Goal: Book appointment/travel/reservation

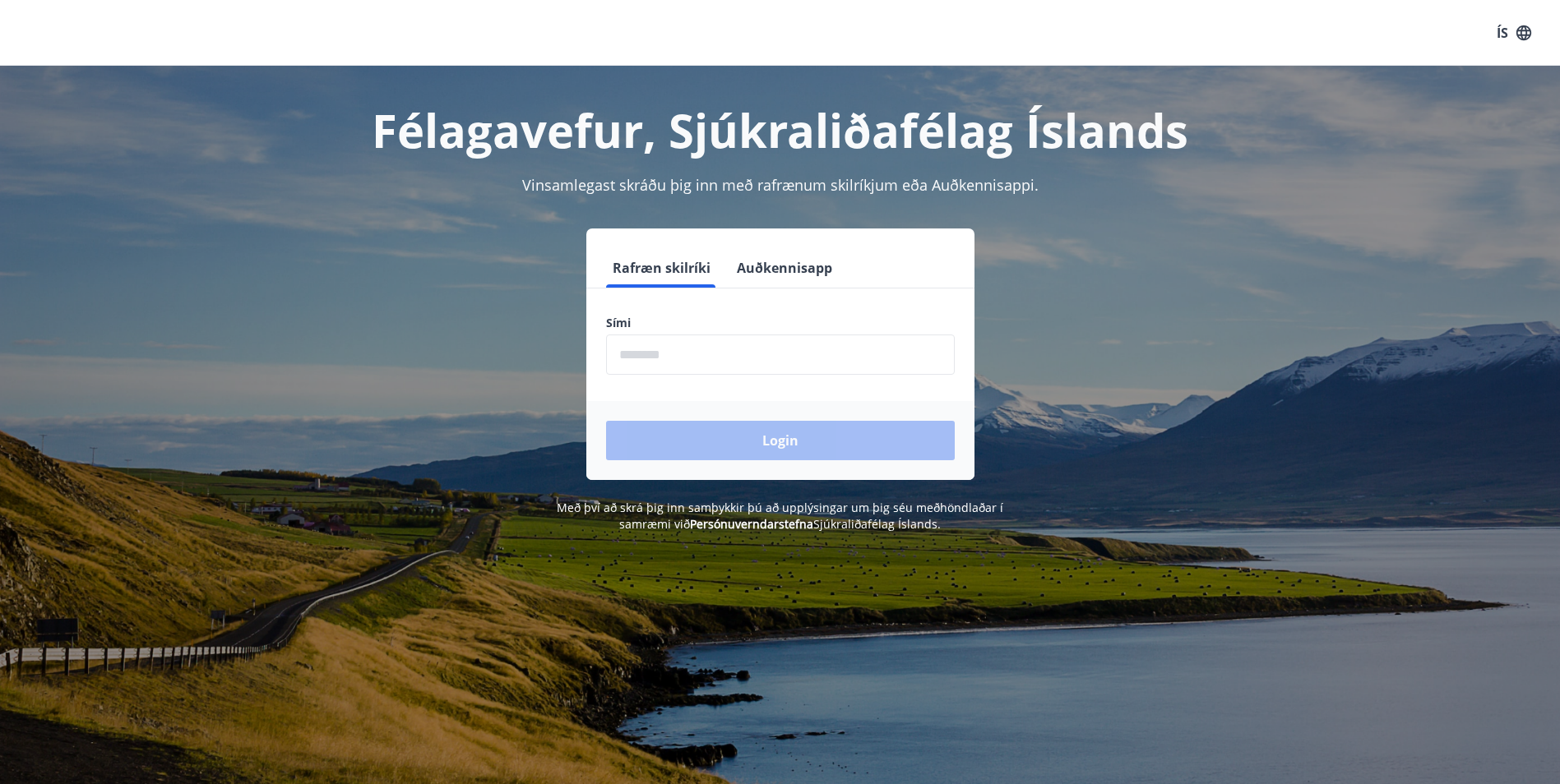
click at [814, 349] on input "phone" at bounding box center [780, 354] width 349 height 40
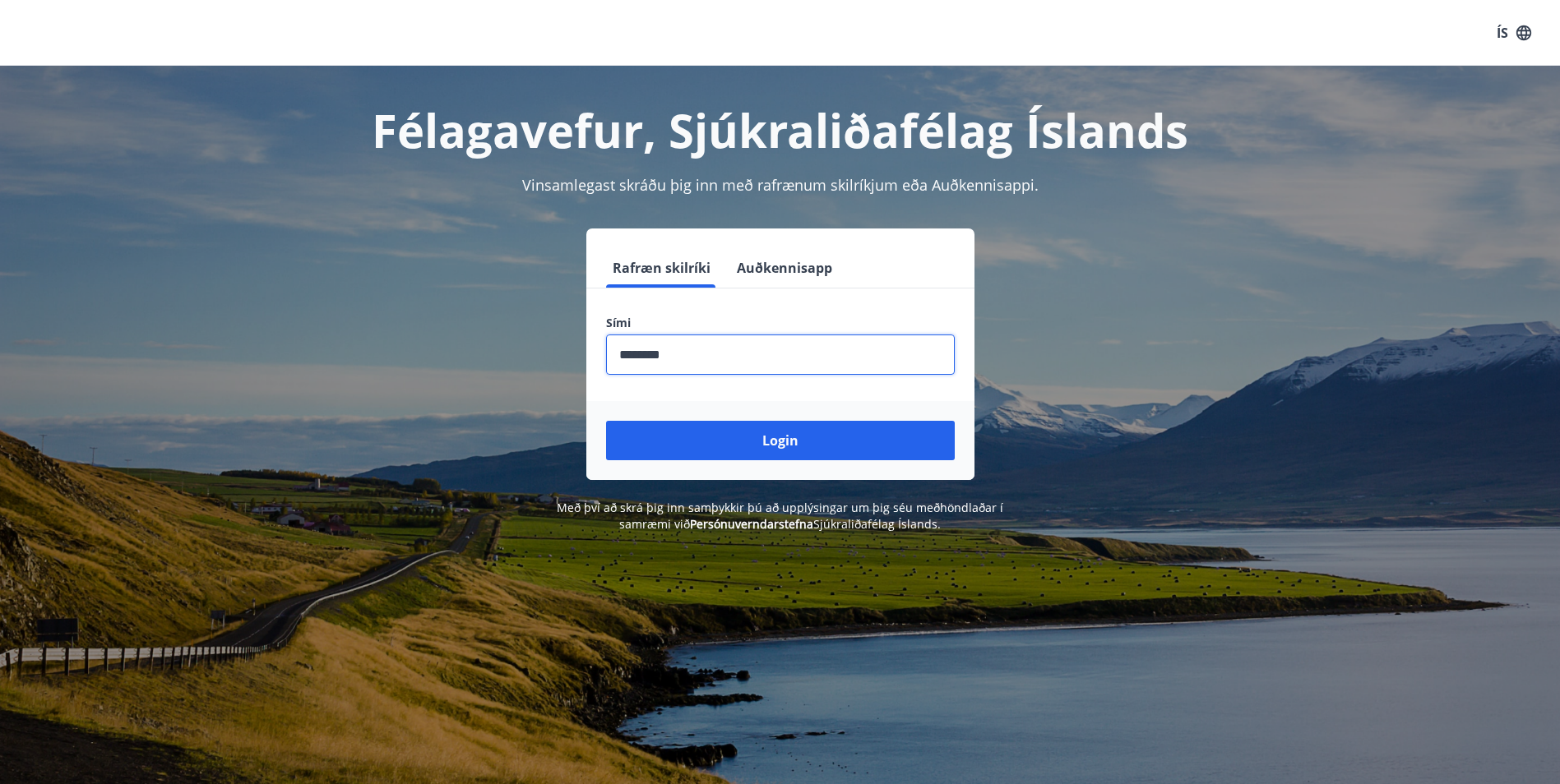
type input "********"
click at [606, 421] on button "Login" at bounding box center [780, 441] width 349 height 39
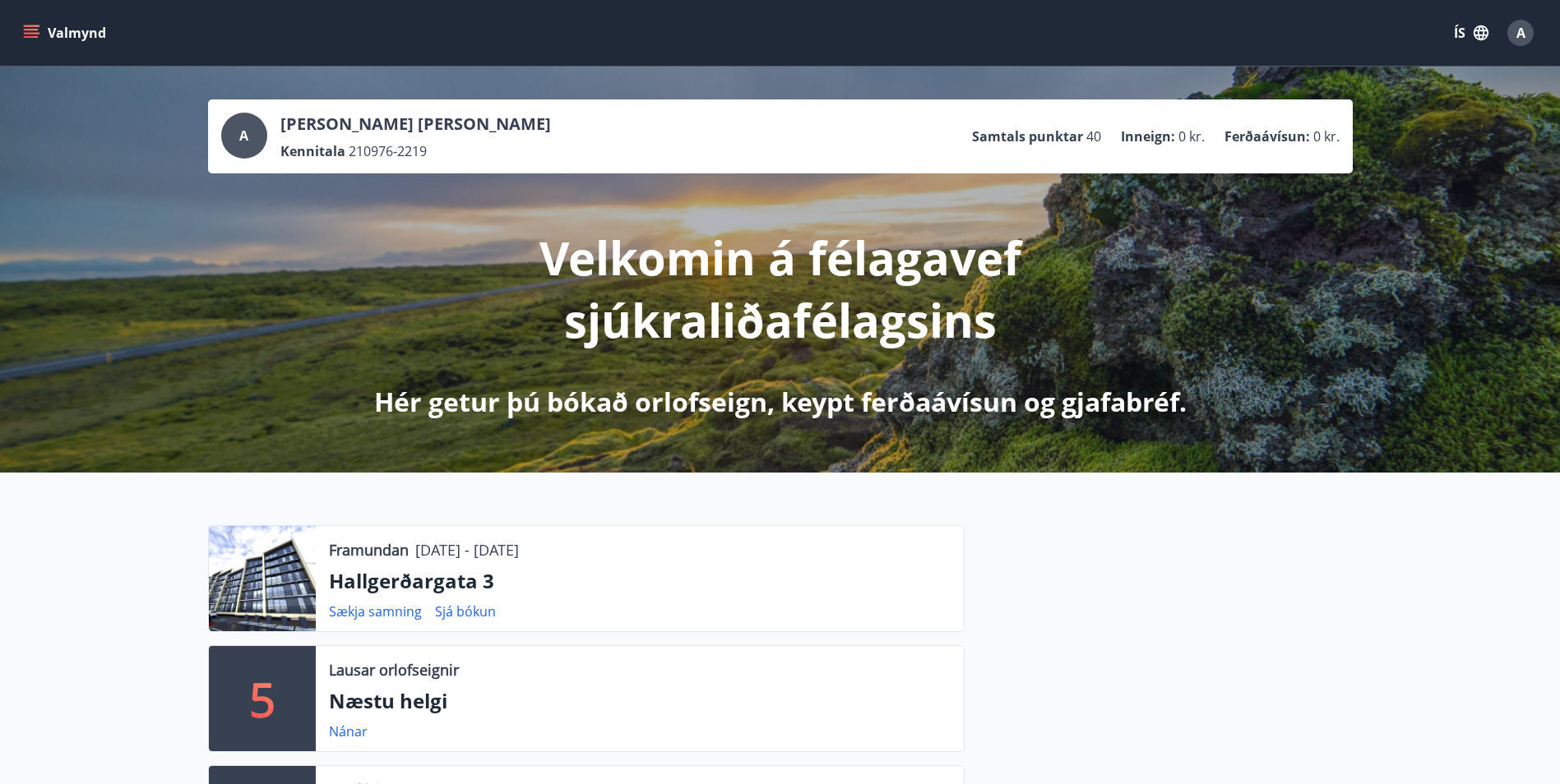
click at [39, 33] on button "Valmynd" at bounding box center [66, 32] width 93 height 30
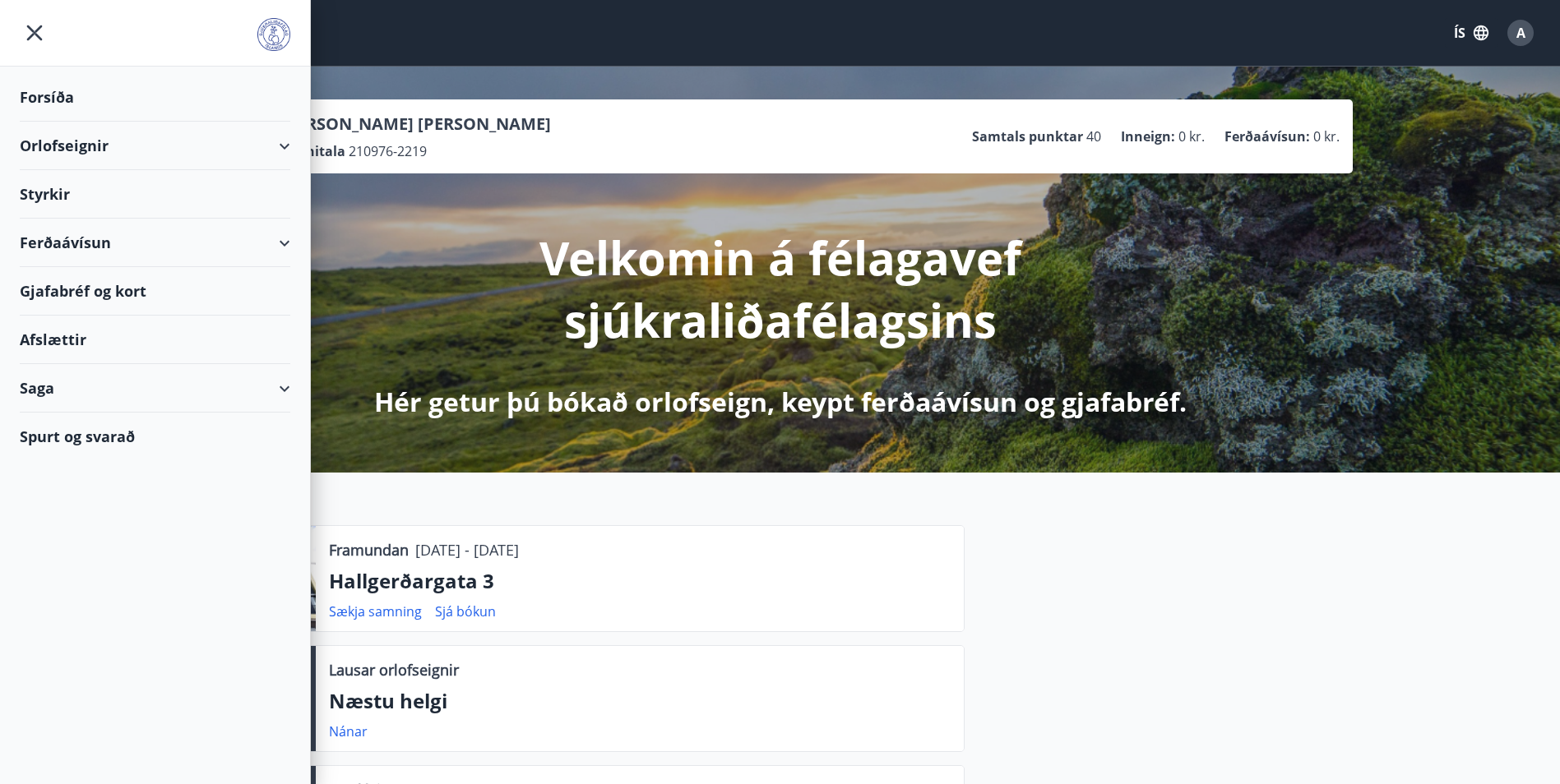
click at [133, 145] on div "Orlofseignir" at bounding box center [155, 146] width 271 height 48
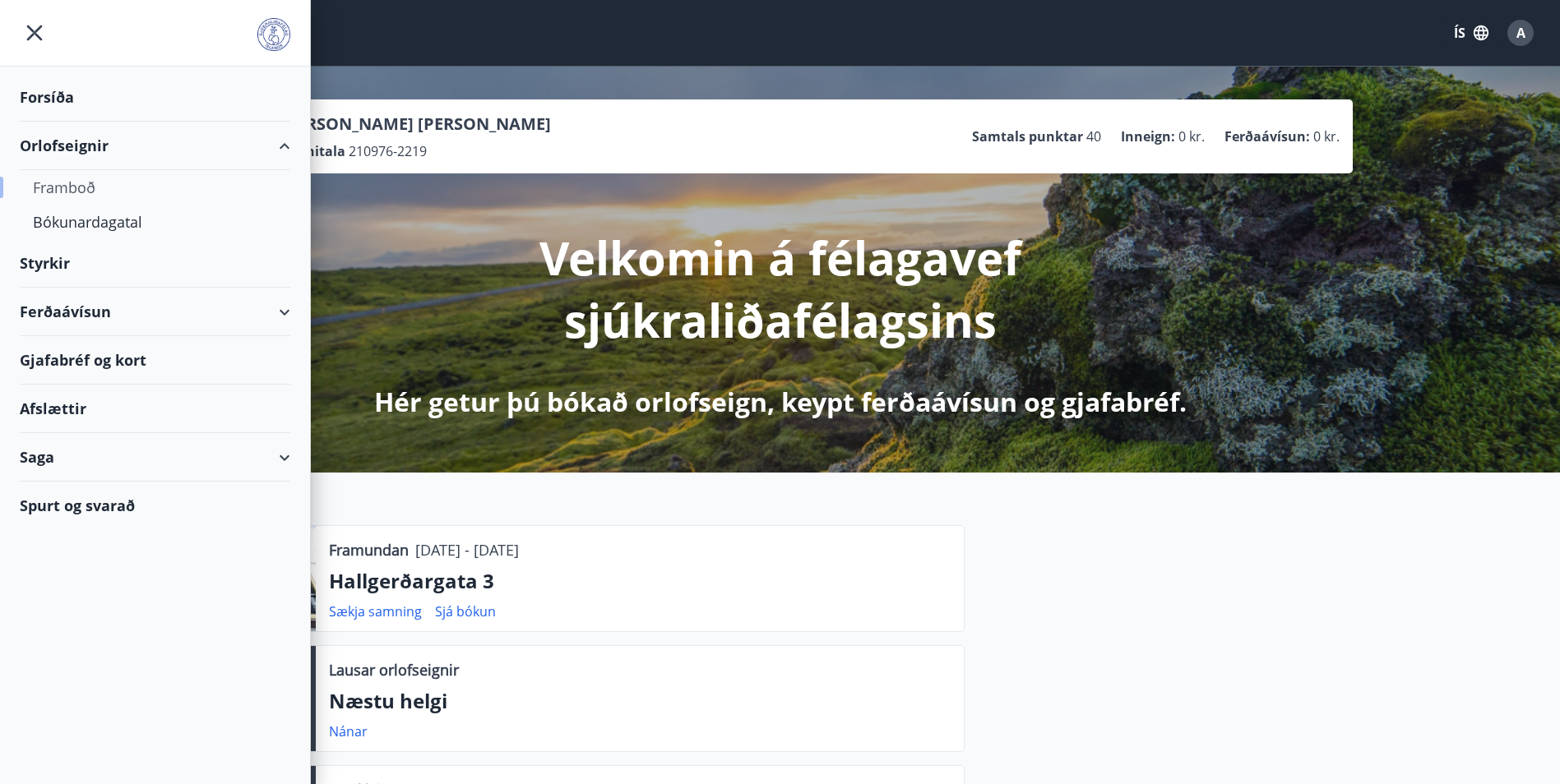
click at [74, 191] on div "Framboð" at bounding box center [155, 187] width 245 height 35
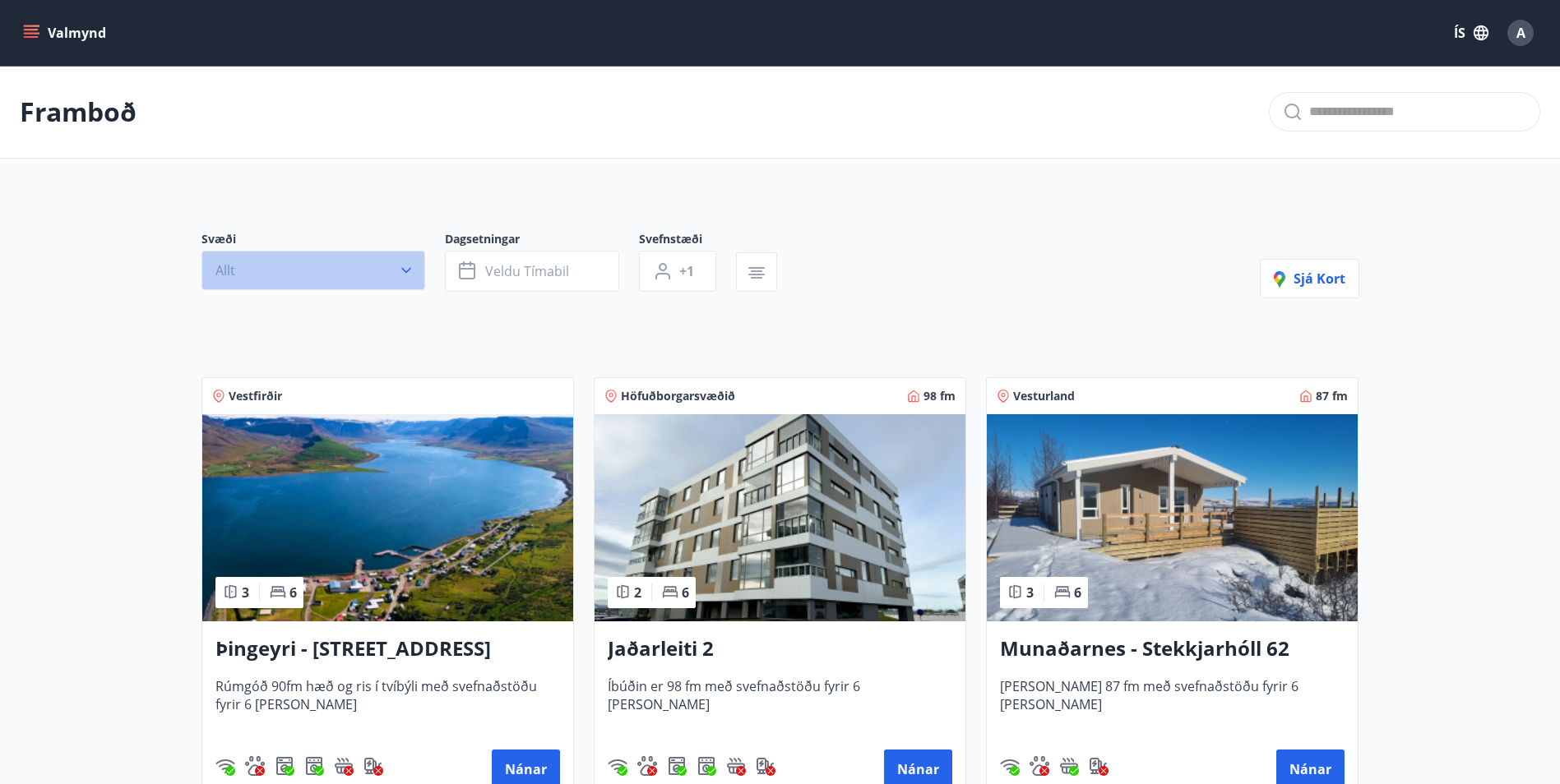
click at [315, 271] on button "Allt" at bounding box center [314, 271] width 224 height 39
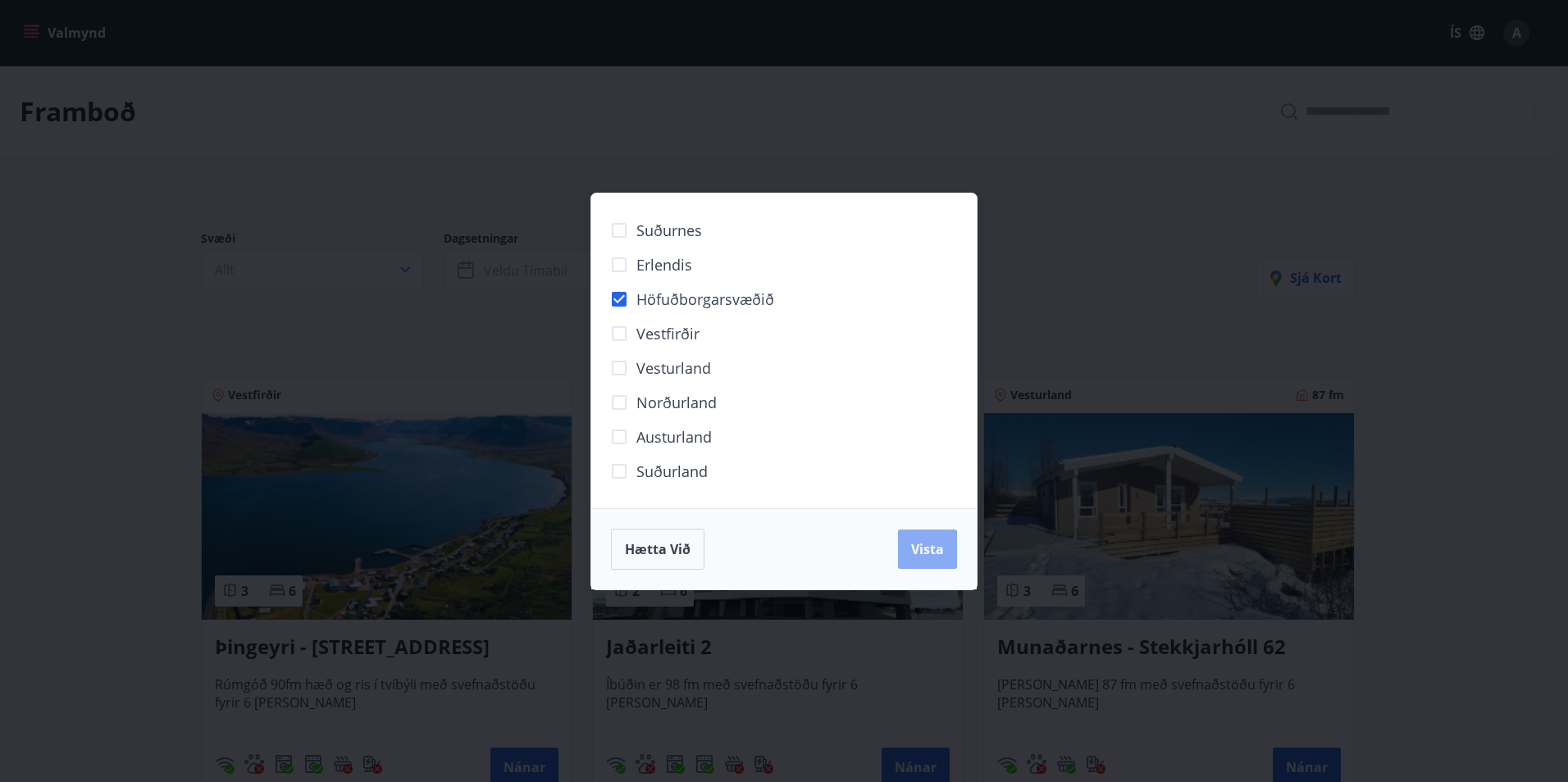
click at [930, 547] on span "Vista" at bounding box center [927, 550] width 33 height 18
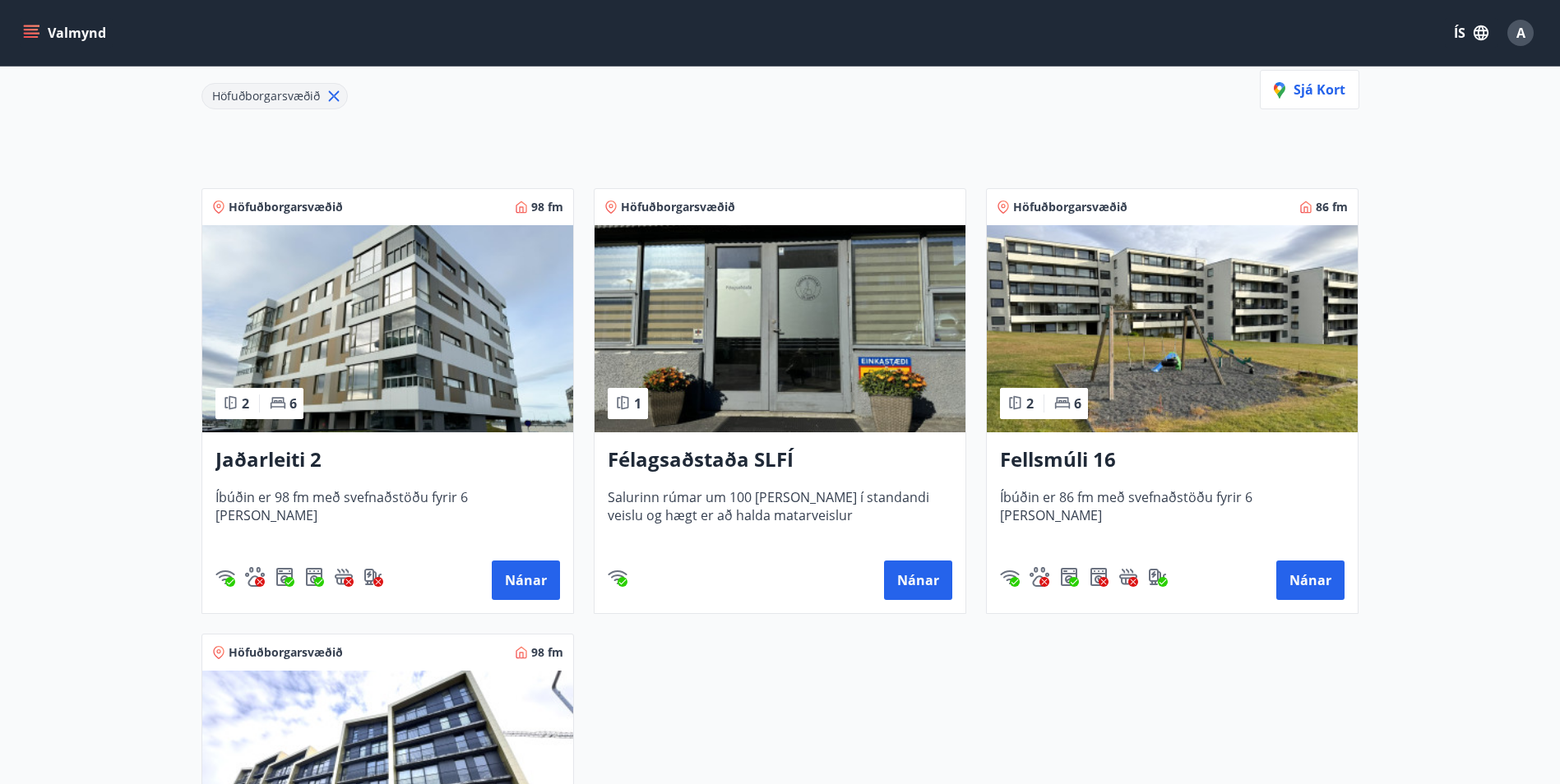
scroll to position [82, 0]
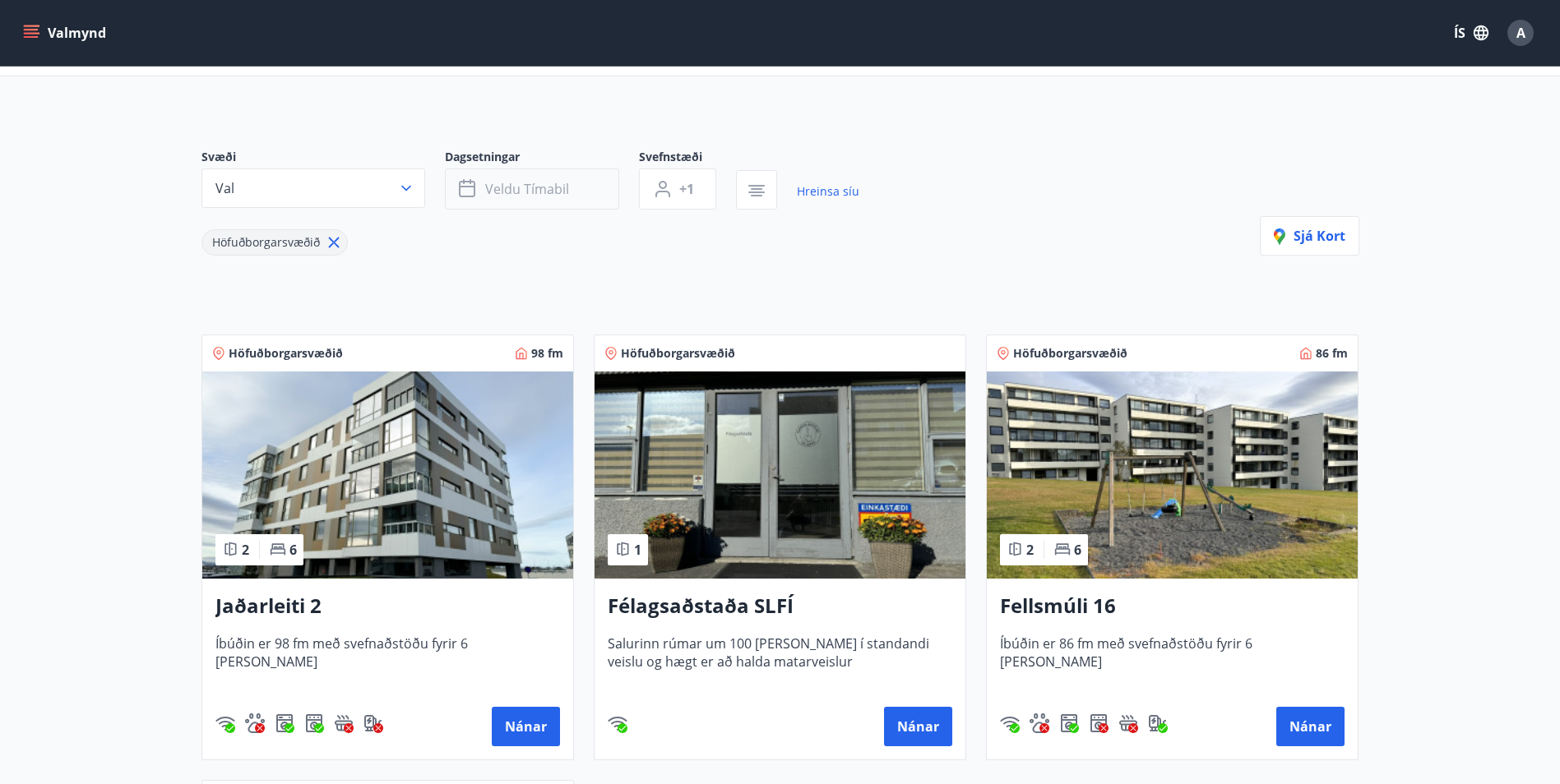
click at [523, 196] on span "Veldu tímabil" at bounding box center [527, 189] width 84 height 18
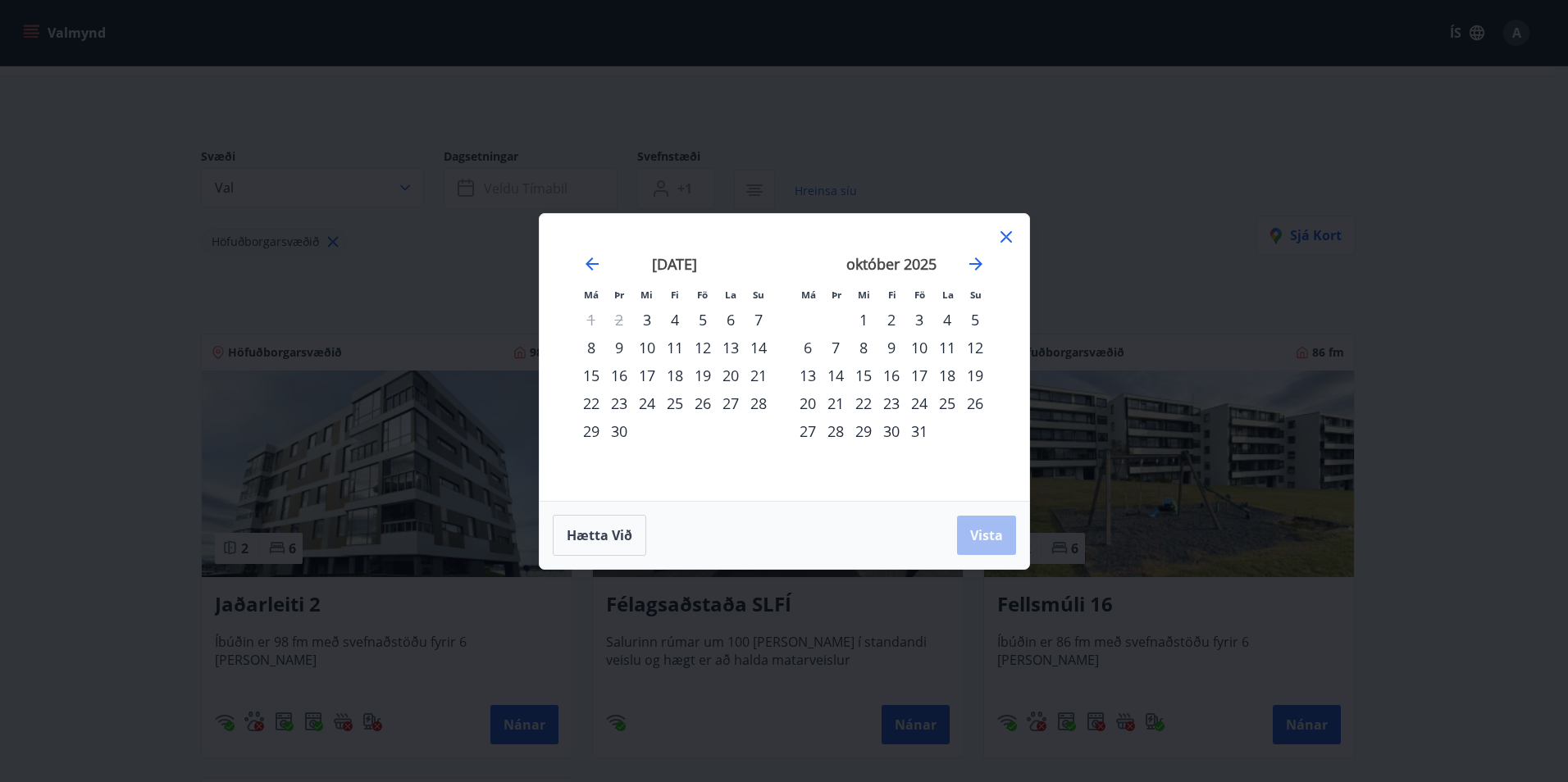
click at [701, 349] on div "12" at bounding box center [702, 347] width 28 height 28
click at [704, 380] on div "19" at bounding box center [702, 375] width 28 height 28
click at [975, 535] on span "Vista" at bounding box center [986, 535] width 33 height 18
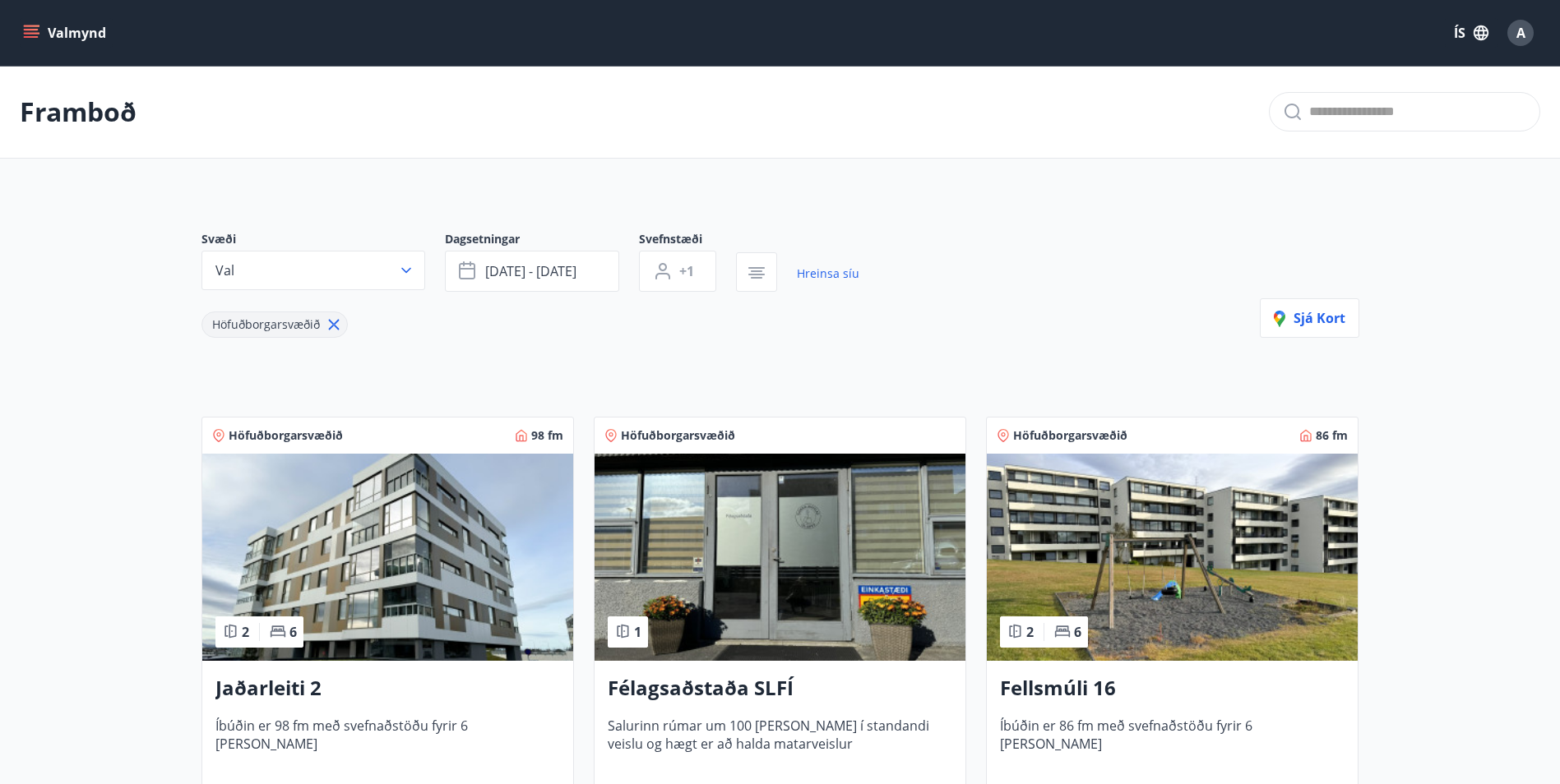
click at [34, 27] on icon "menu" at bounding box center [31, 33] width 16 height 16
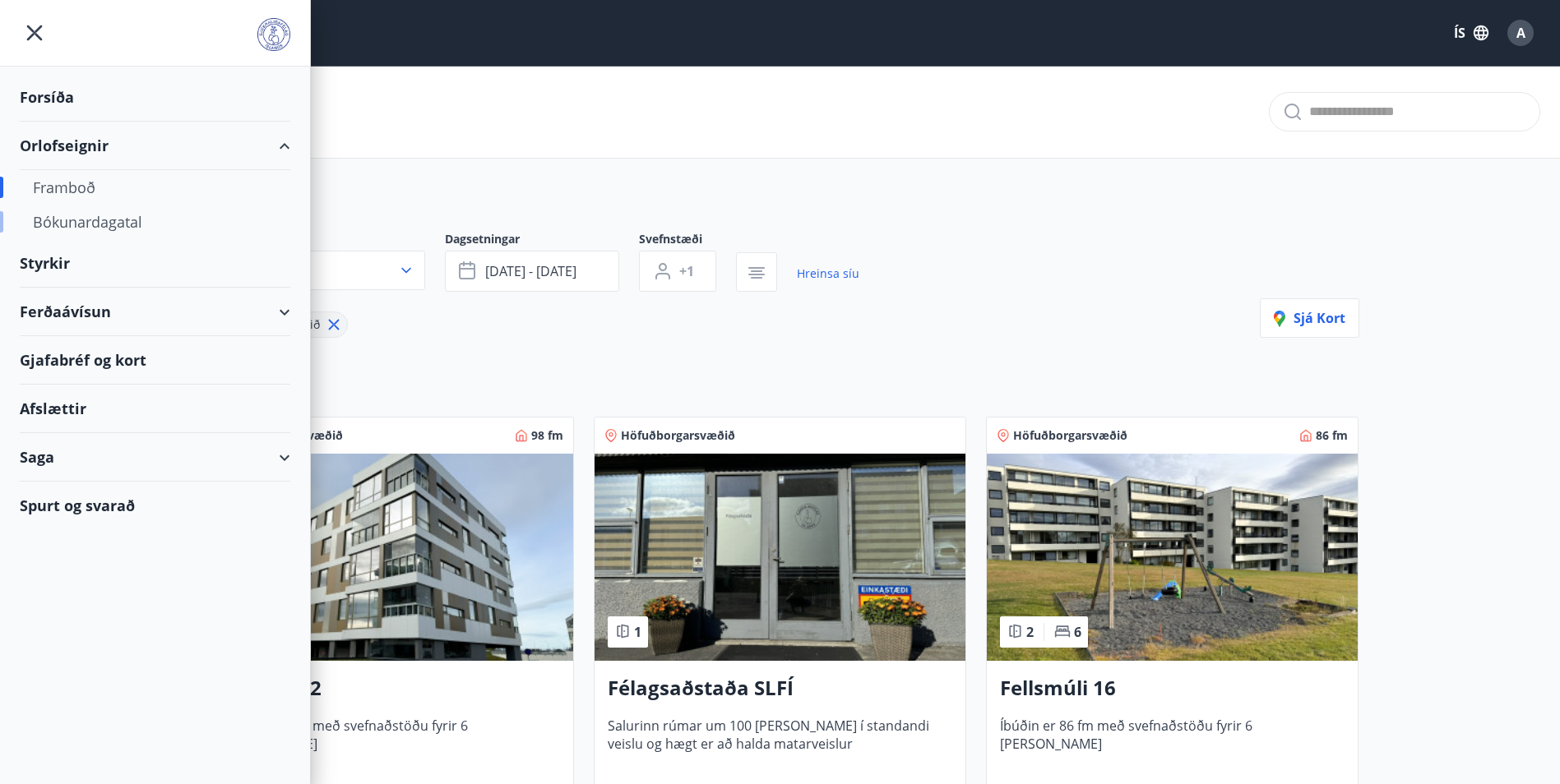
click at [110, 215] on div "Bókunardagatal" at bounding box center [155, 222] width 245 height 35
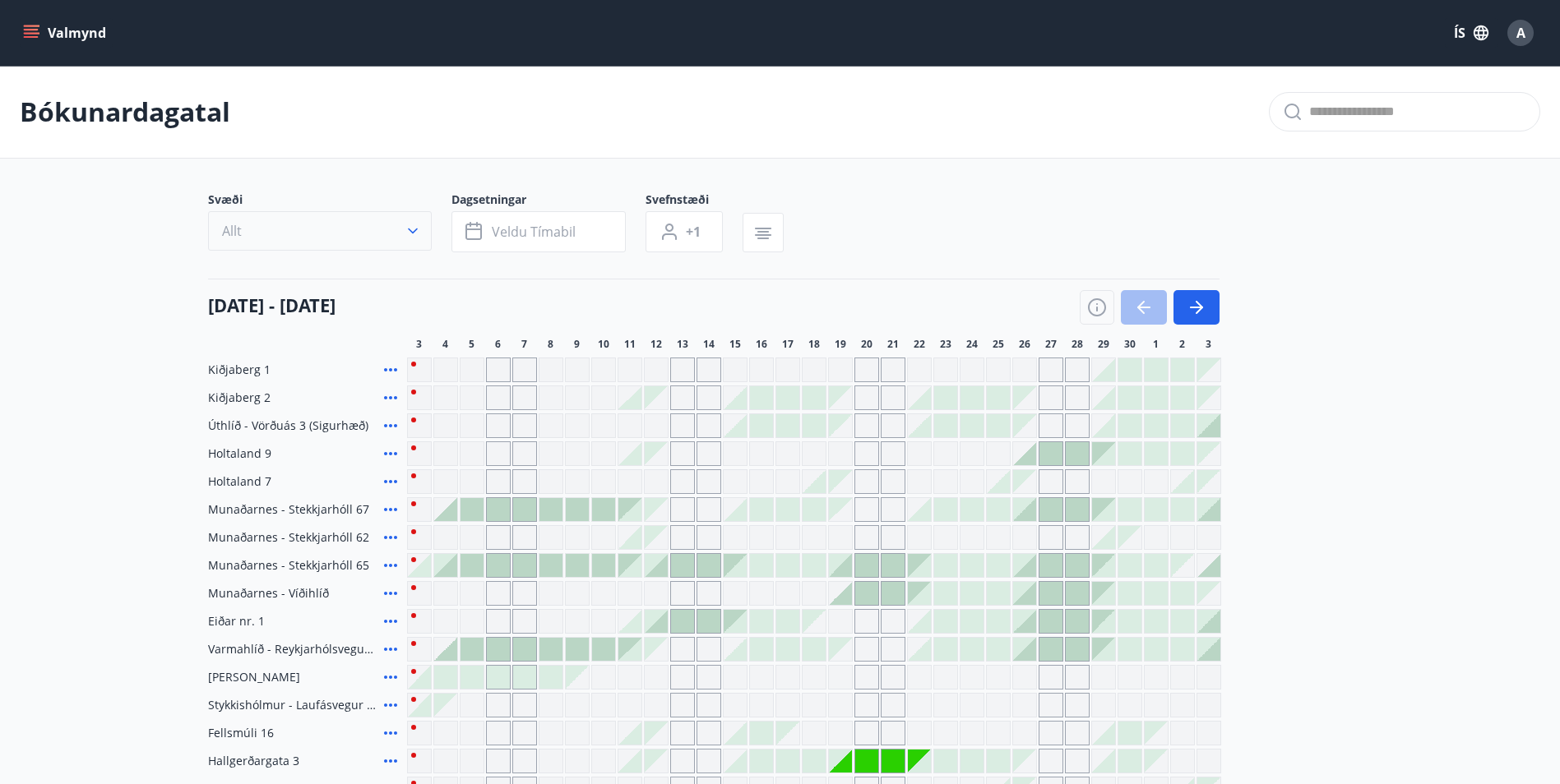
click at [330, 238] on button "Allt" at bounding box center [320, 231] width 224 height 39
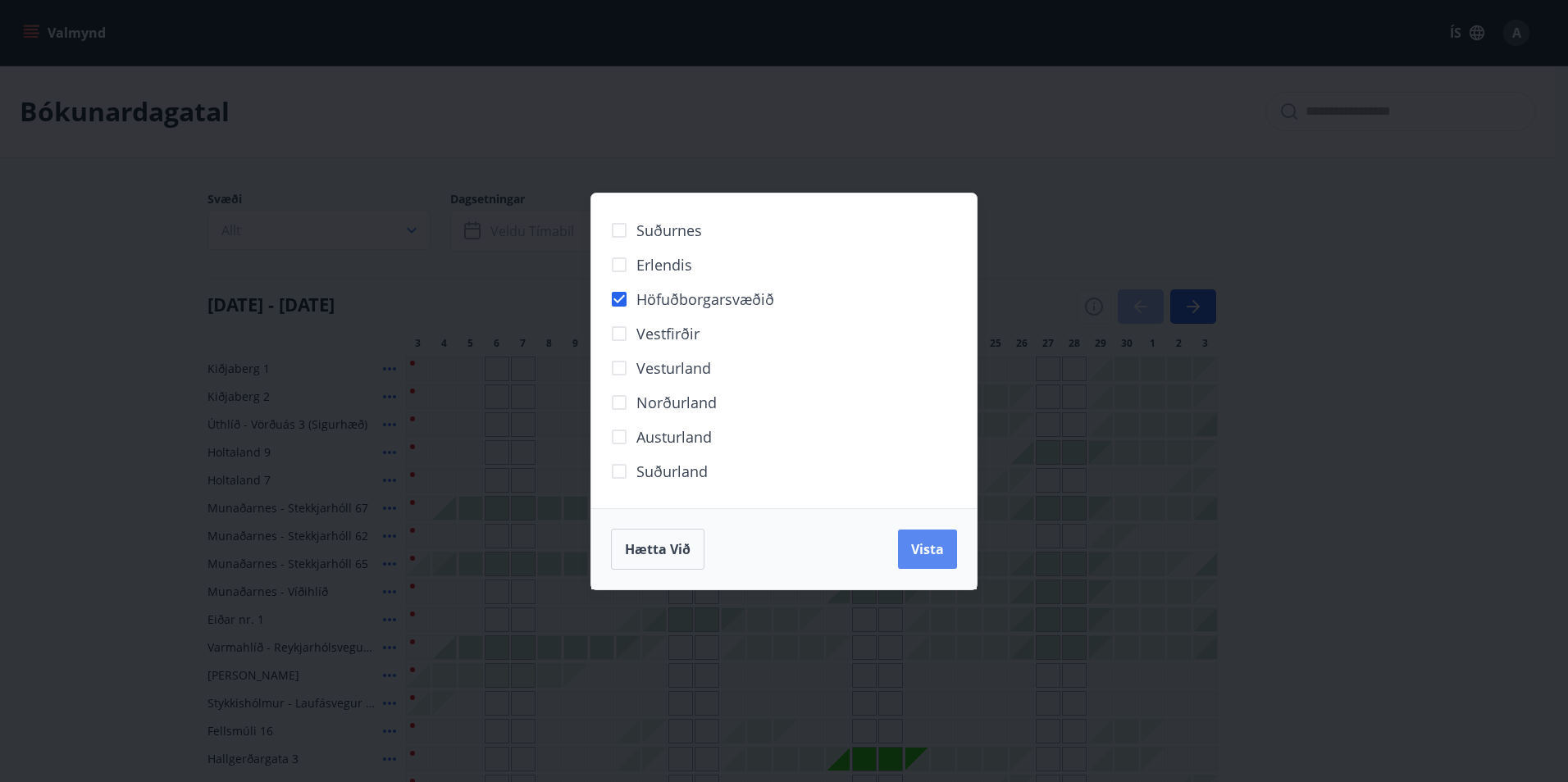
click at [922, 551] on span "Vista" at bounding box center [927, 550] width 33 height 18
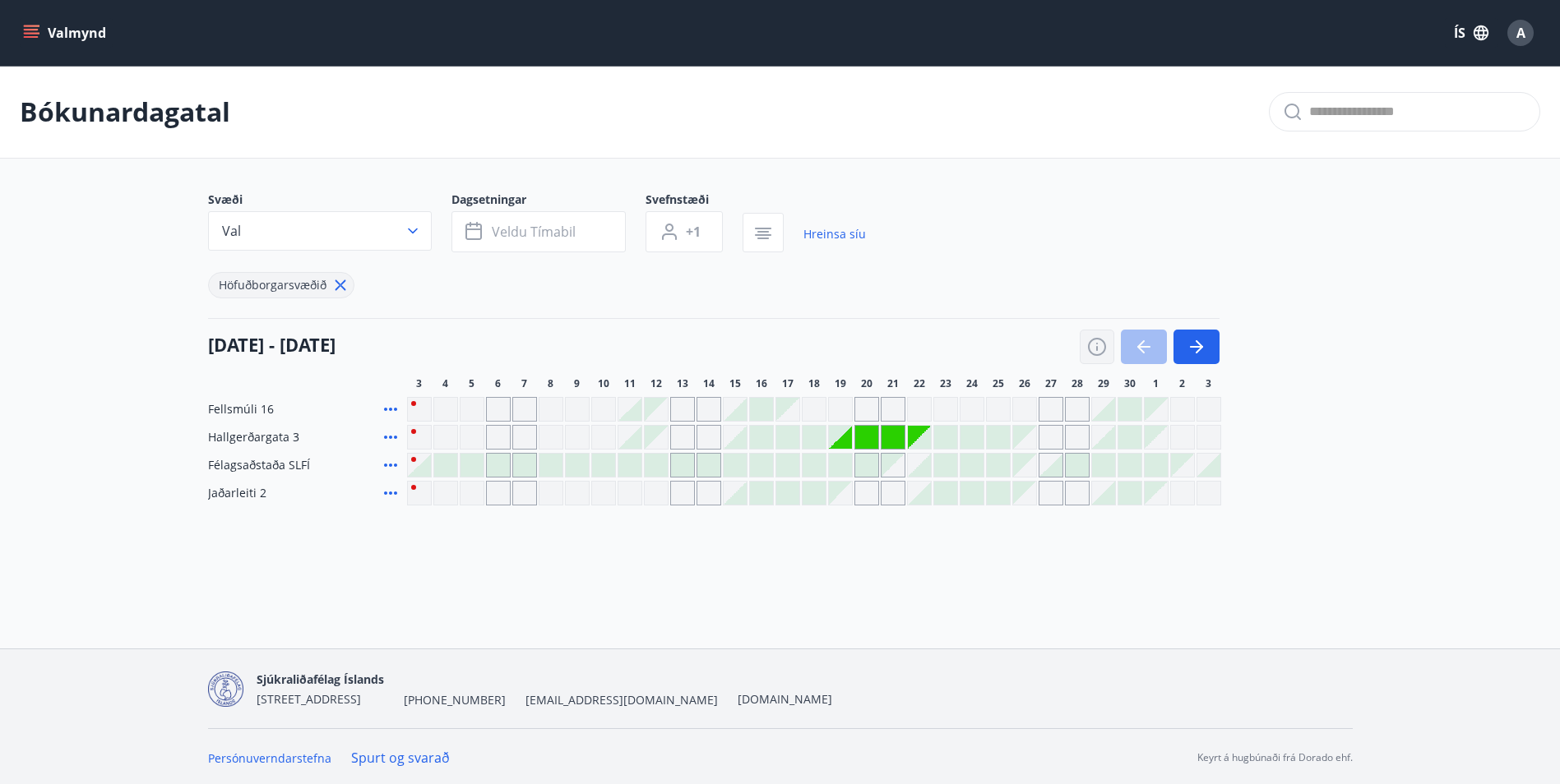
click at [1097, 346] on icon "button" at bounding box center [1097, 347] width 20 height 20
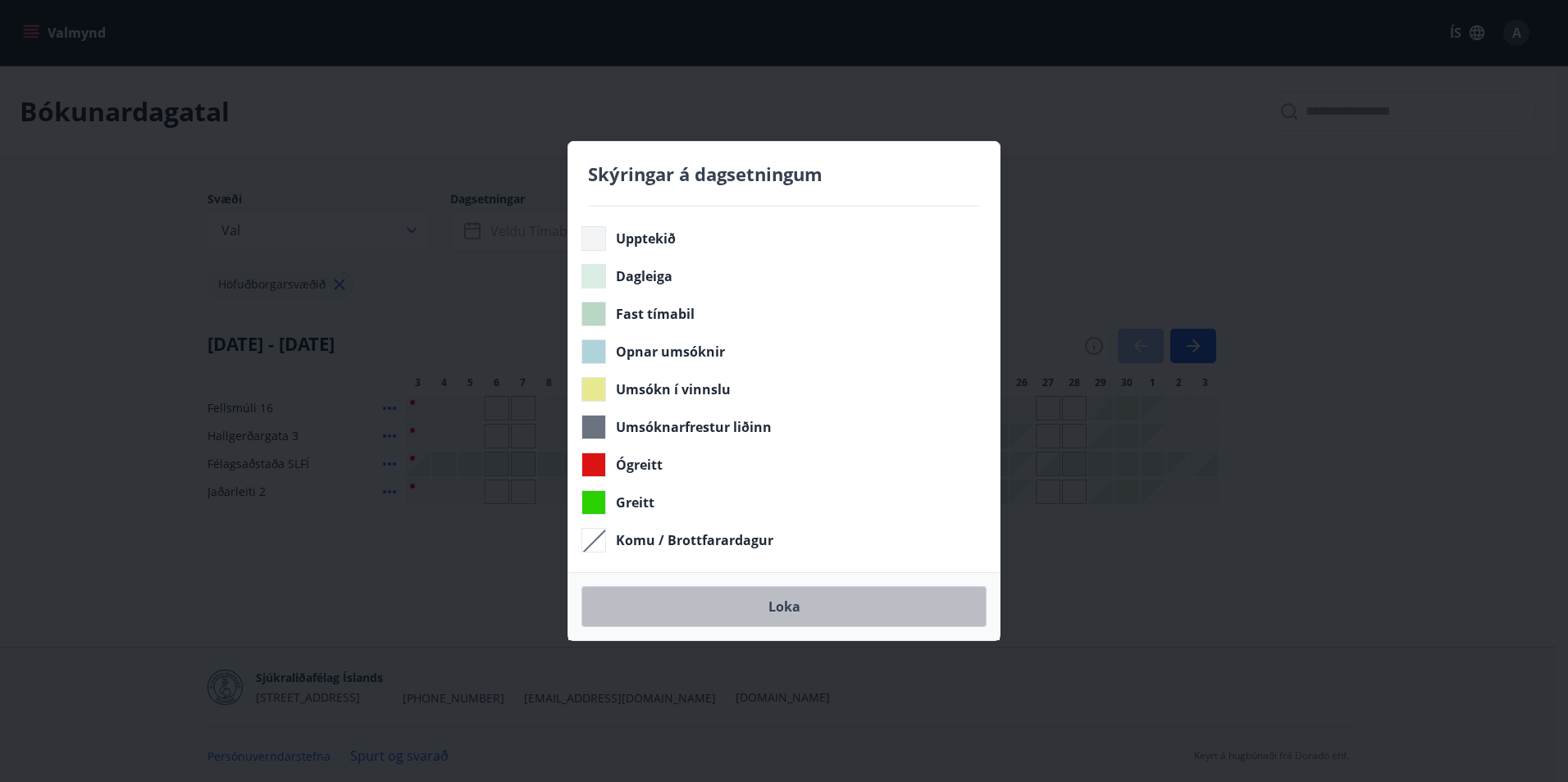
click at [802, 612] on button "Loka" at bounding box center [784, 607] width 405 height 41
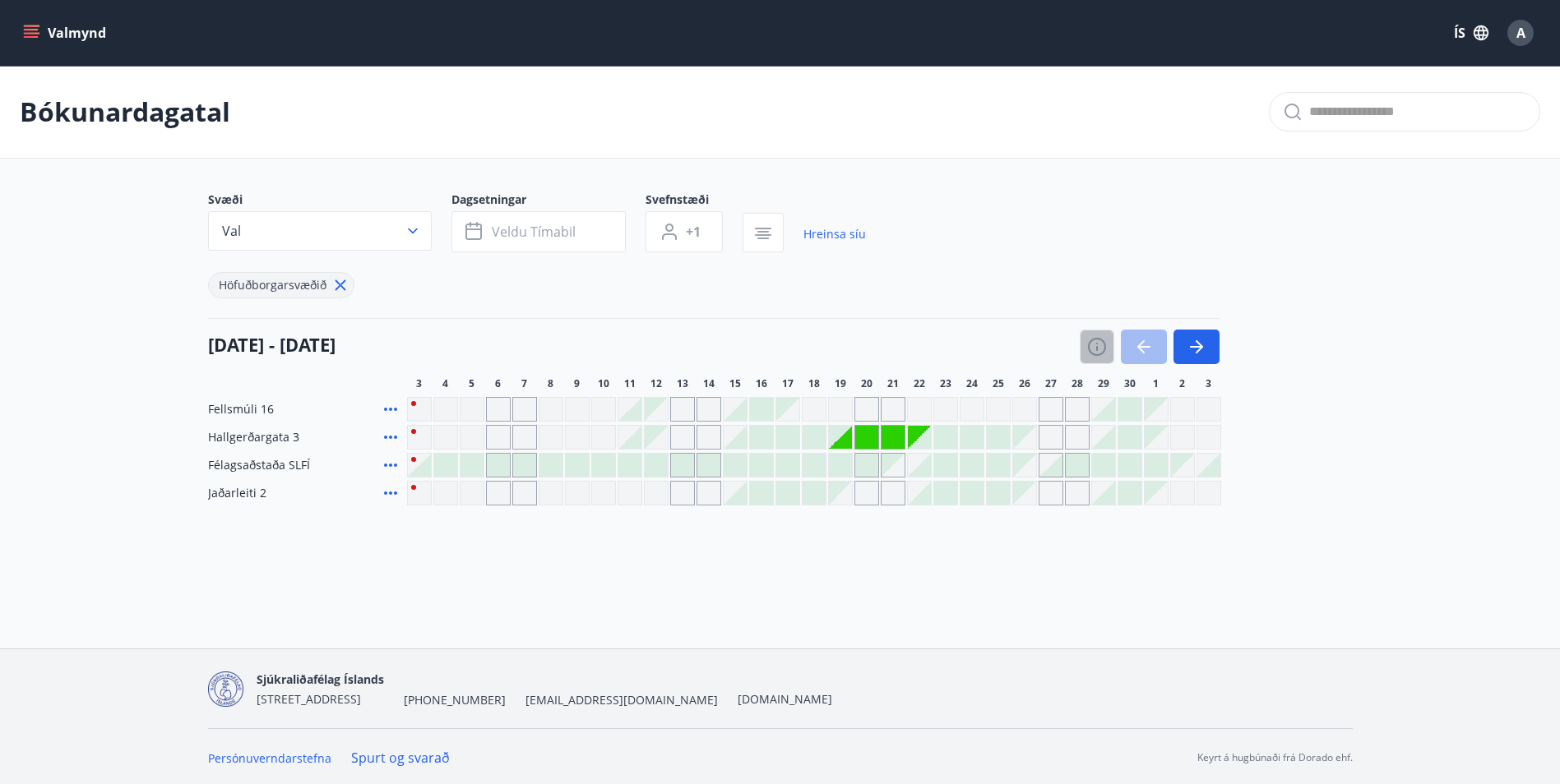
click at [1090, 348] on icon "button" at bounding box center [1097, 347] width 20 height 20
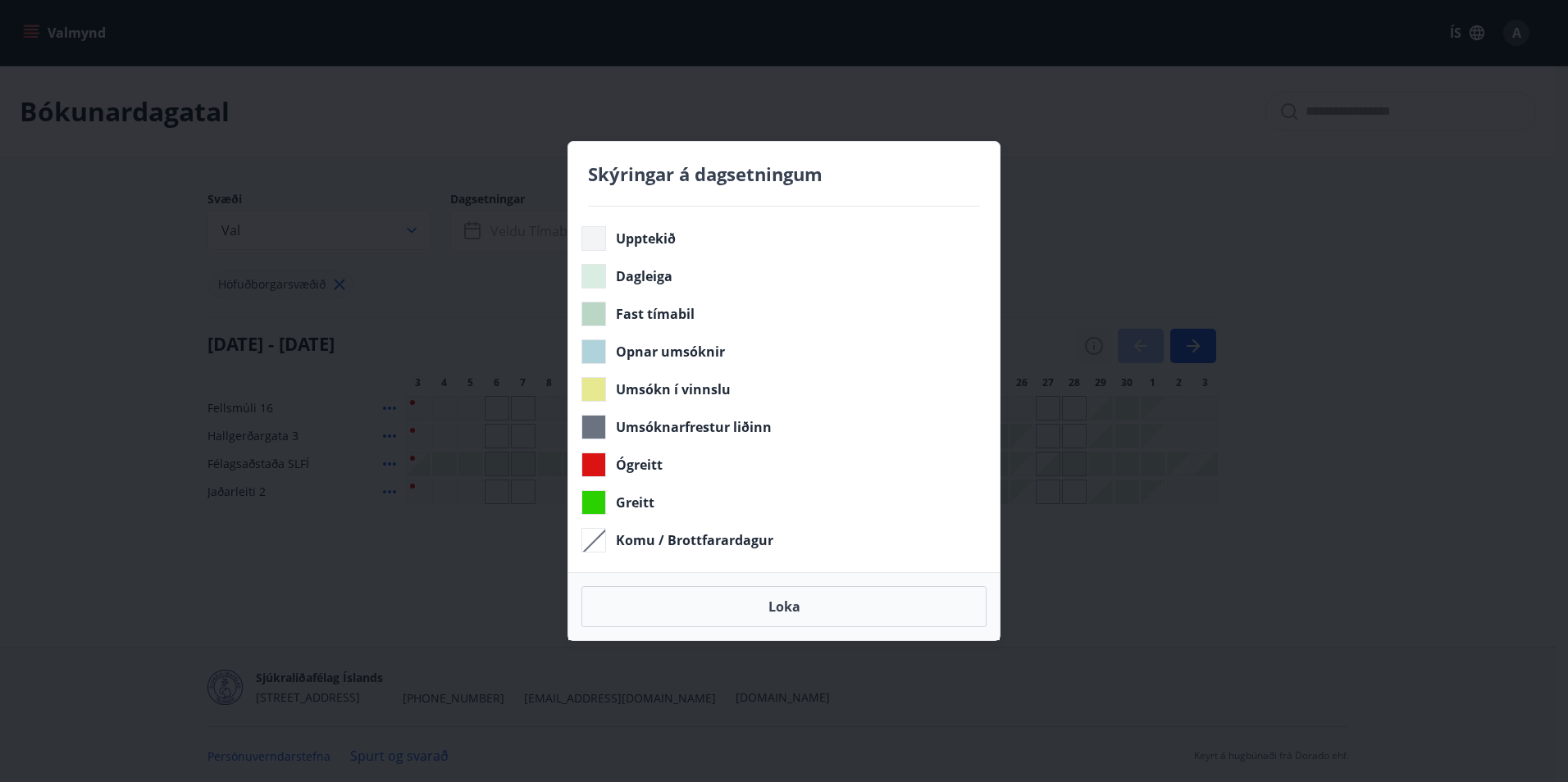
click at [1086, 347] on div "Skýringar á dagsetningum Upptekið Dagleiga Fast tímabil Opnar umsóknir Umsókn í…" at bounding box center [784, 391] width 1568 height 782
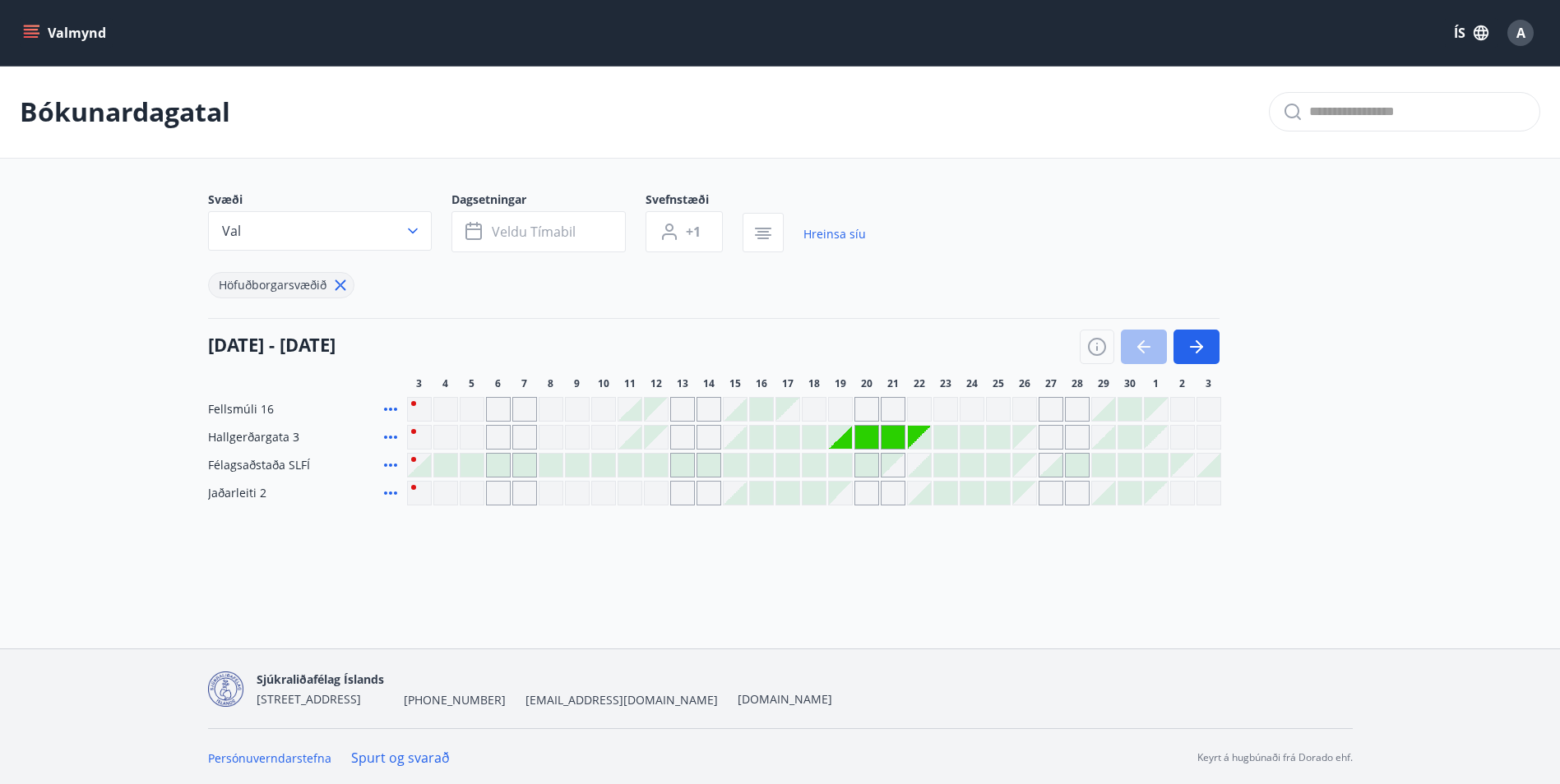
click at [392, 409] on icon at bounding box center [391, 409] width 13 height 4
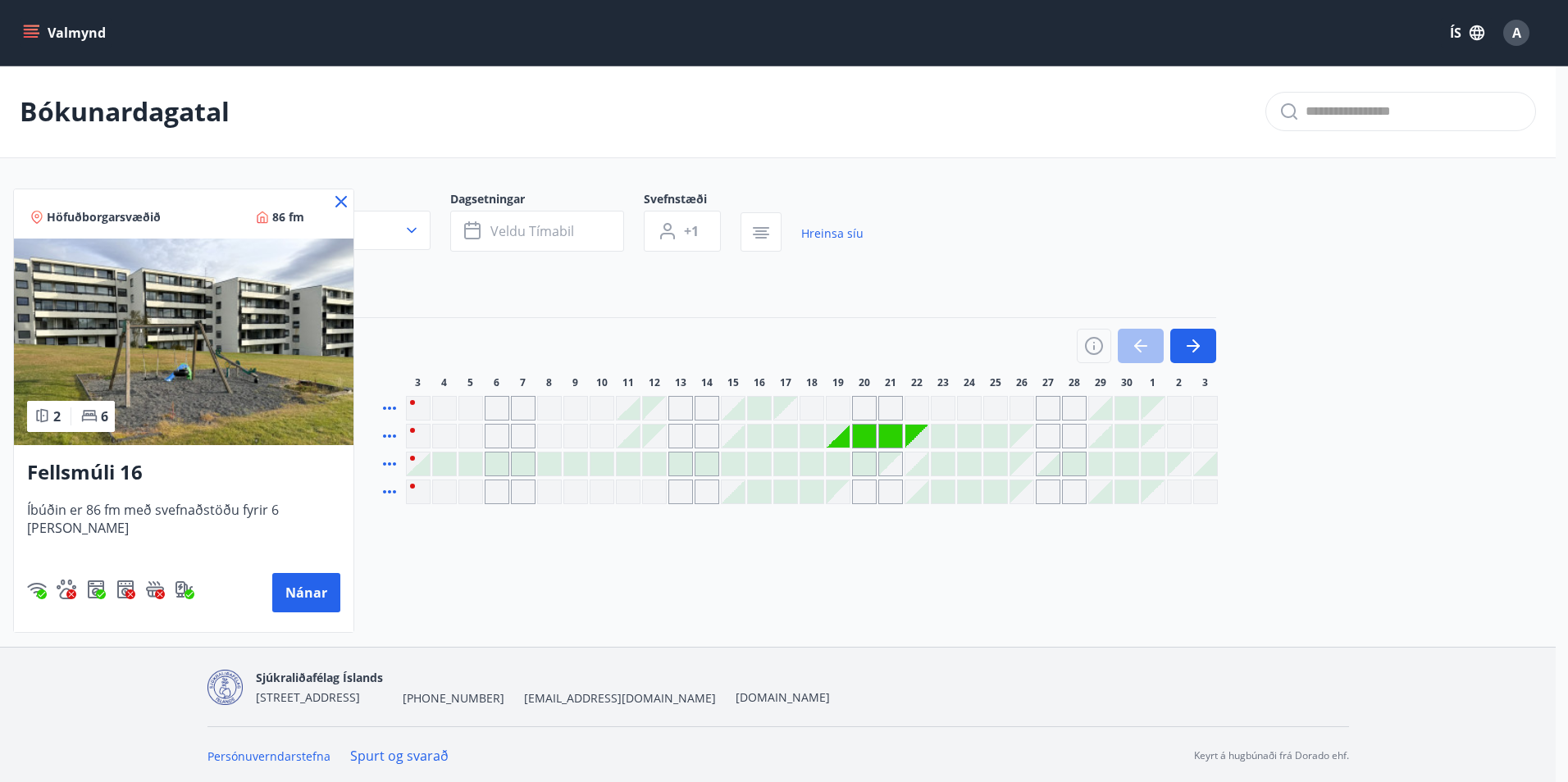
click at [331, 202] on icon at bounding box center [341, 202] width 20 height 20
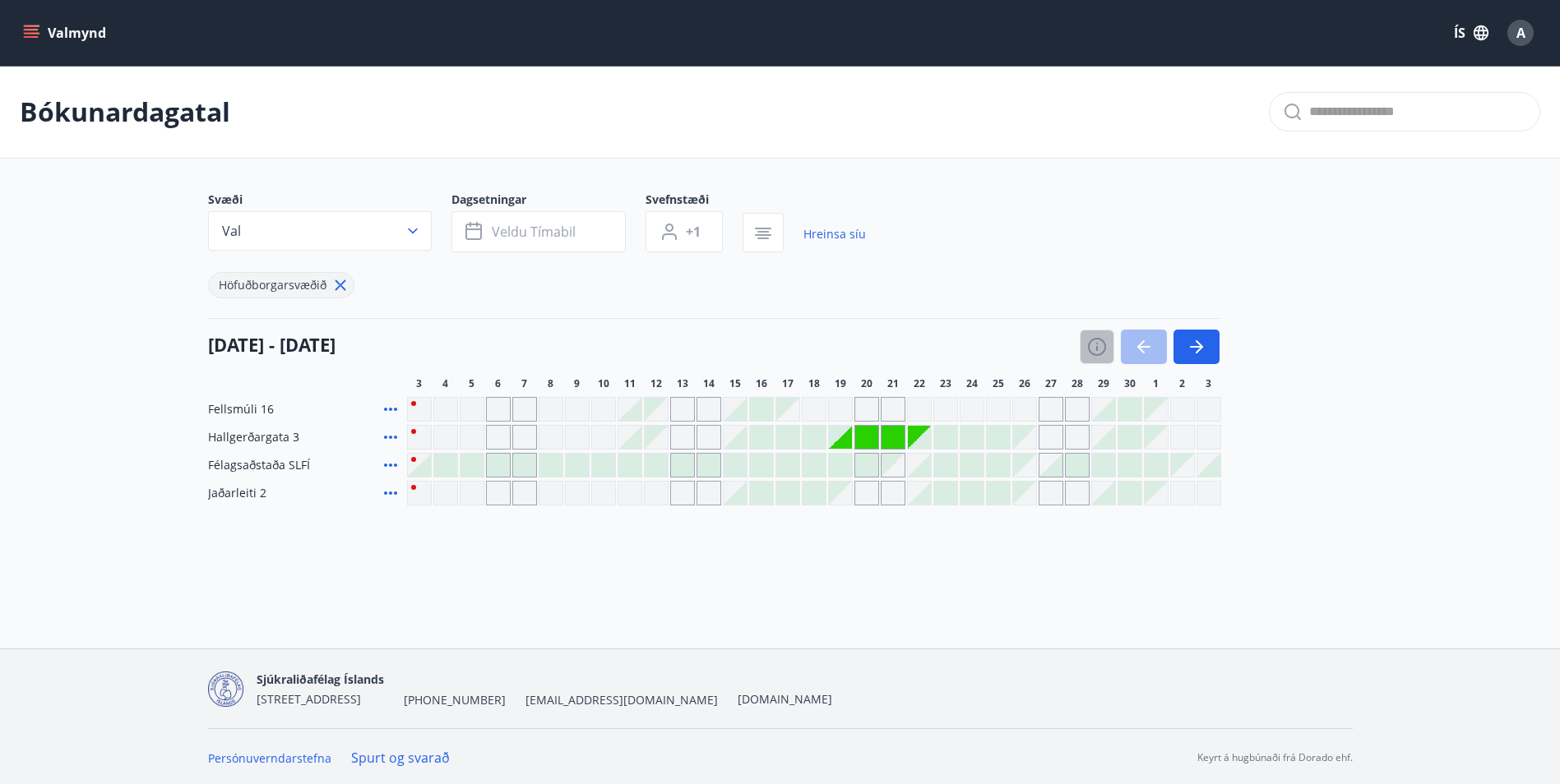
click at [1098, 355] on icon "button" at bounding box center [1097, 347] width 18 height 18
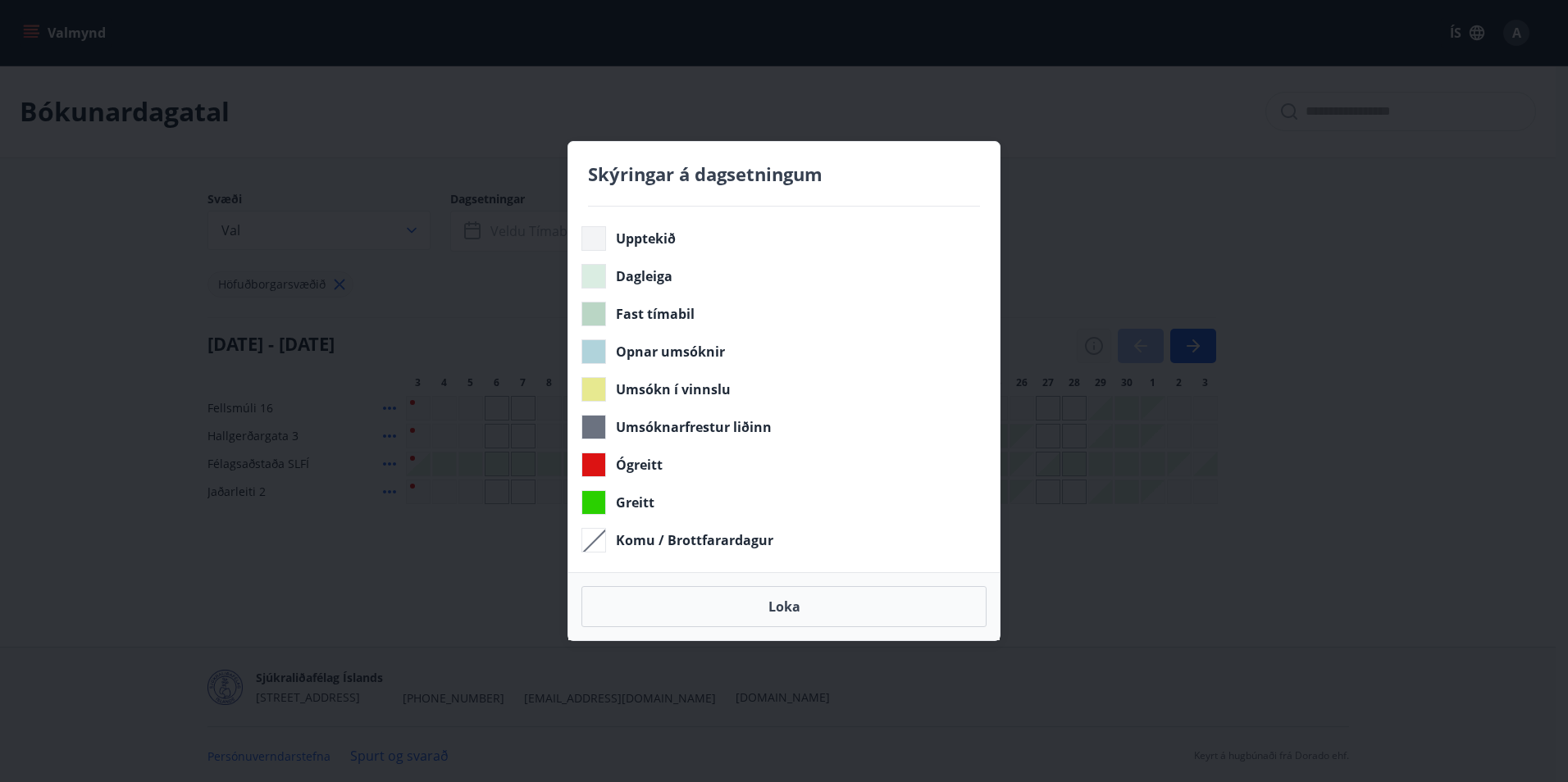
click at [1094, 354] on div "Skýringar á dagsetningum Upptekið Dagleiga Fast tímabil Opnar umsóknir Umsókn í…" at bounding box center [784, 391] width 1568 height 782
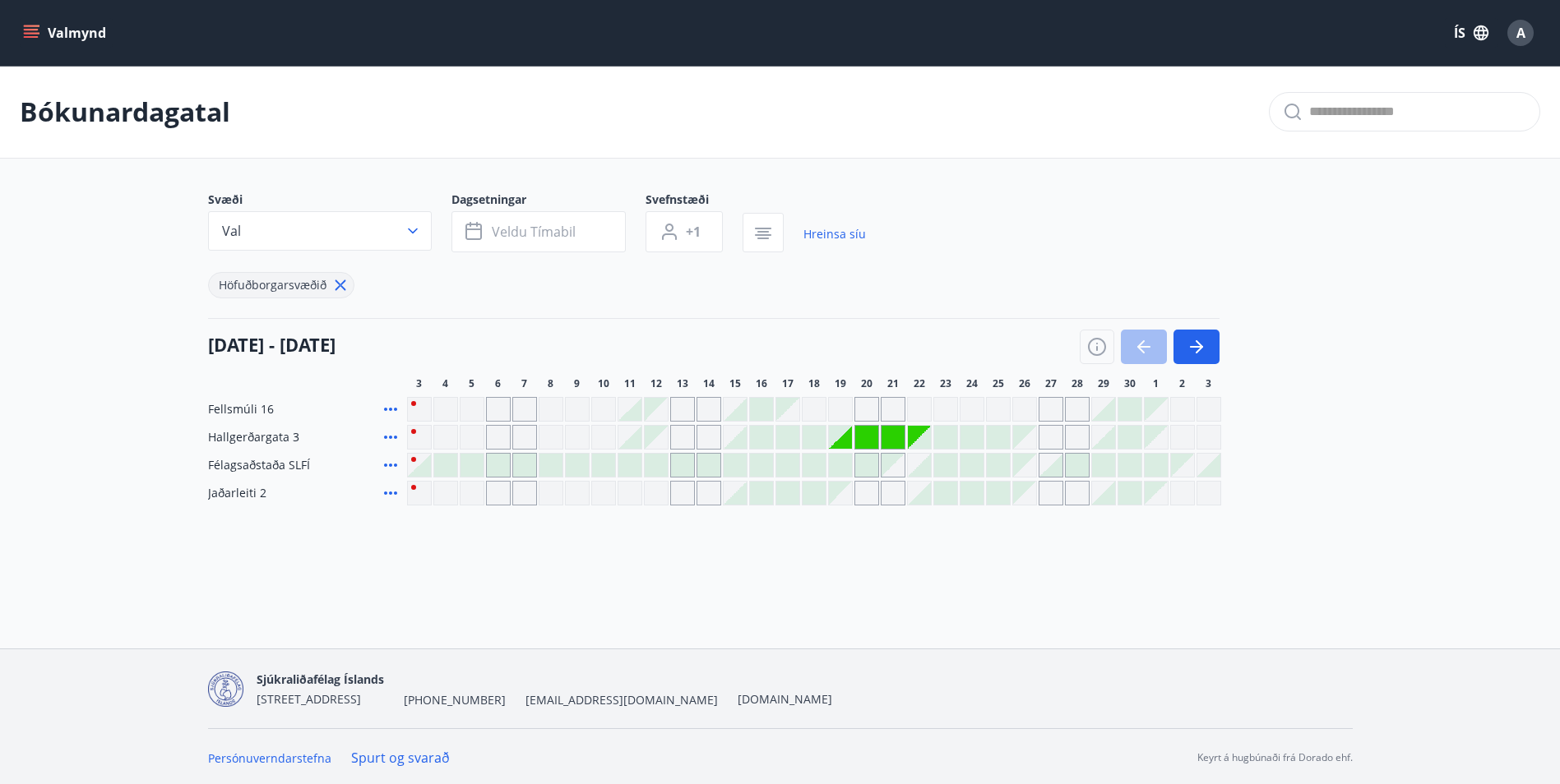
click at [812, 437] on div at bounding box center [814, 437] width 23 height 23
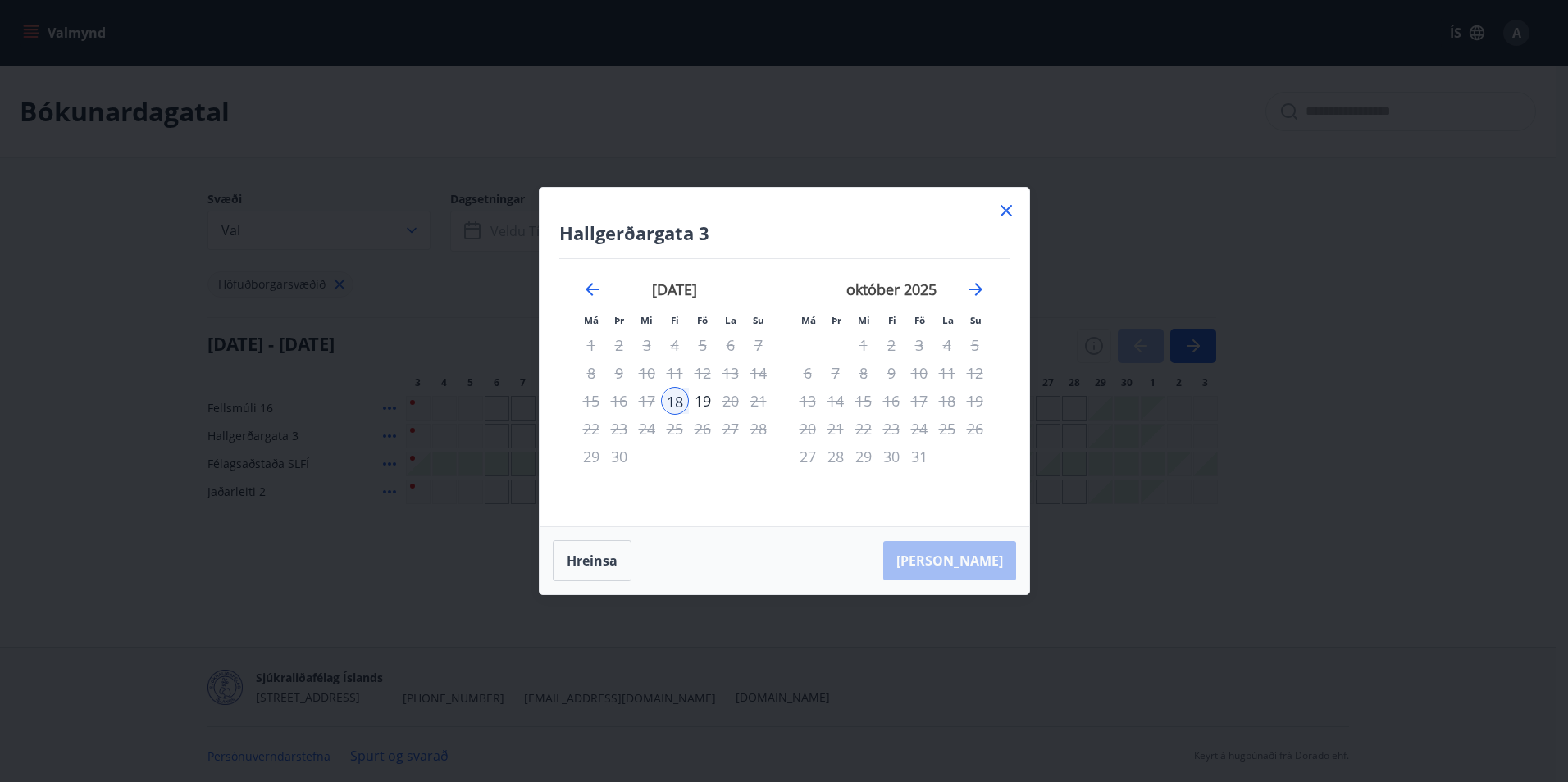
click at [1000, 216] on icon at bounding box center [1006, 211] width 20 height 20
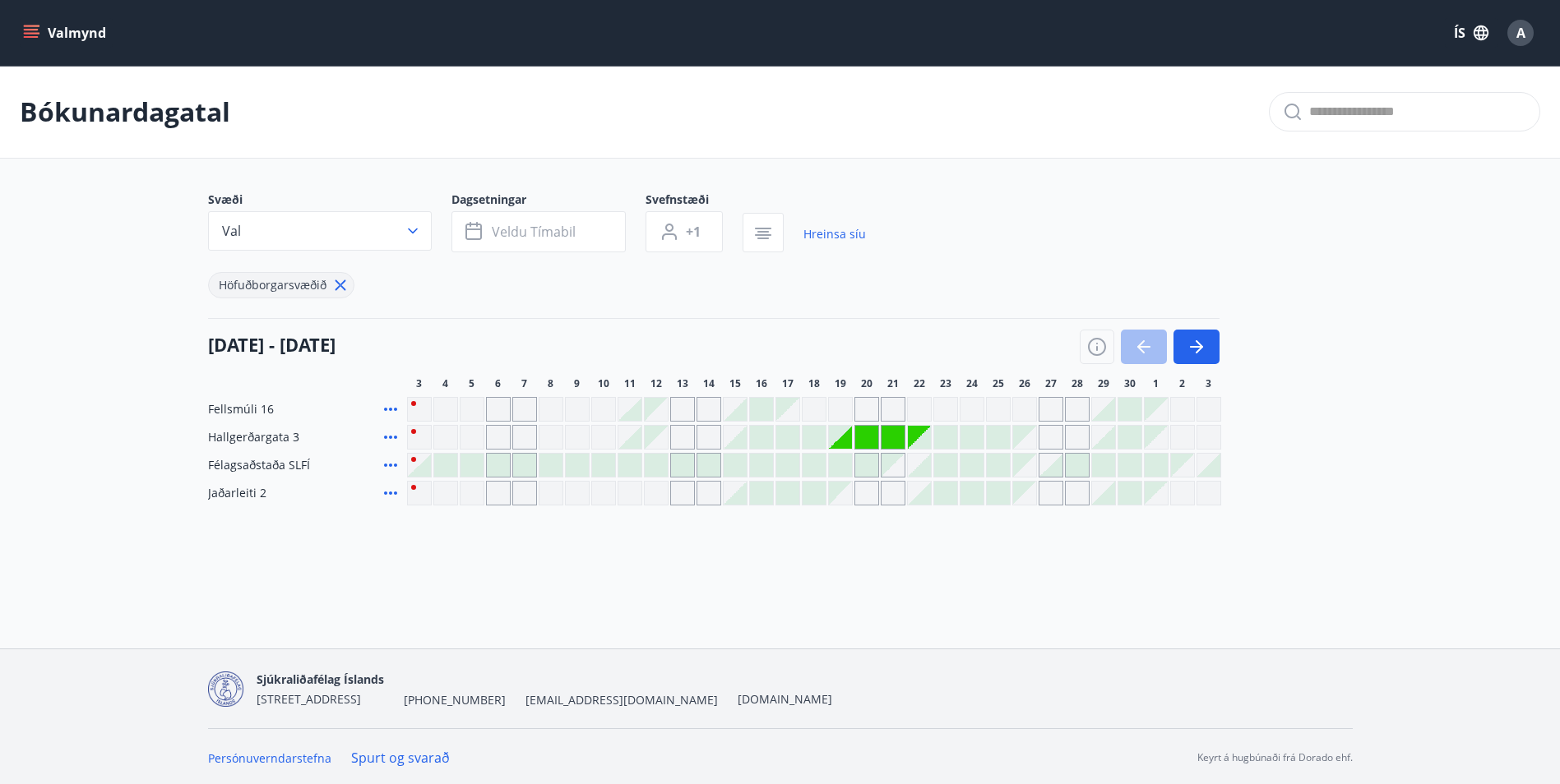
click at [861, 415] on div "Gráir dagar eru ekki bókanlegir" at bounding box center [866, 409] width 25 height 25
click at [1529, 35] on div "A" at bounding box center [1520, 32] width 26 height 26
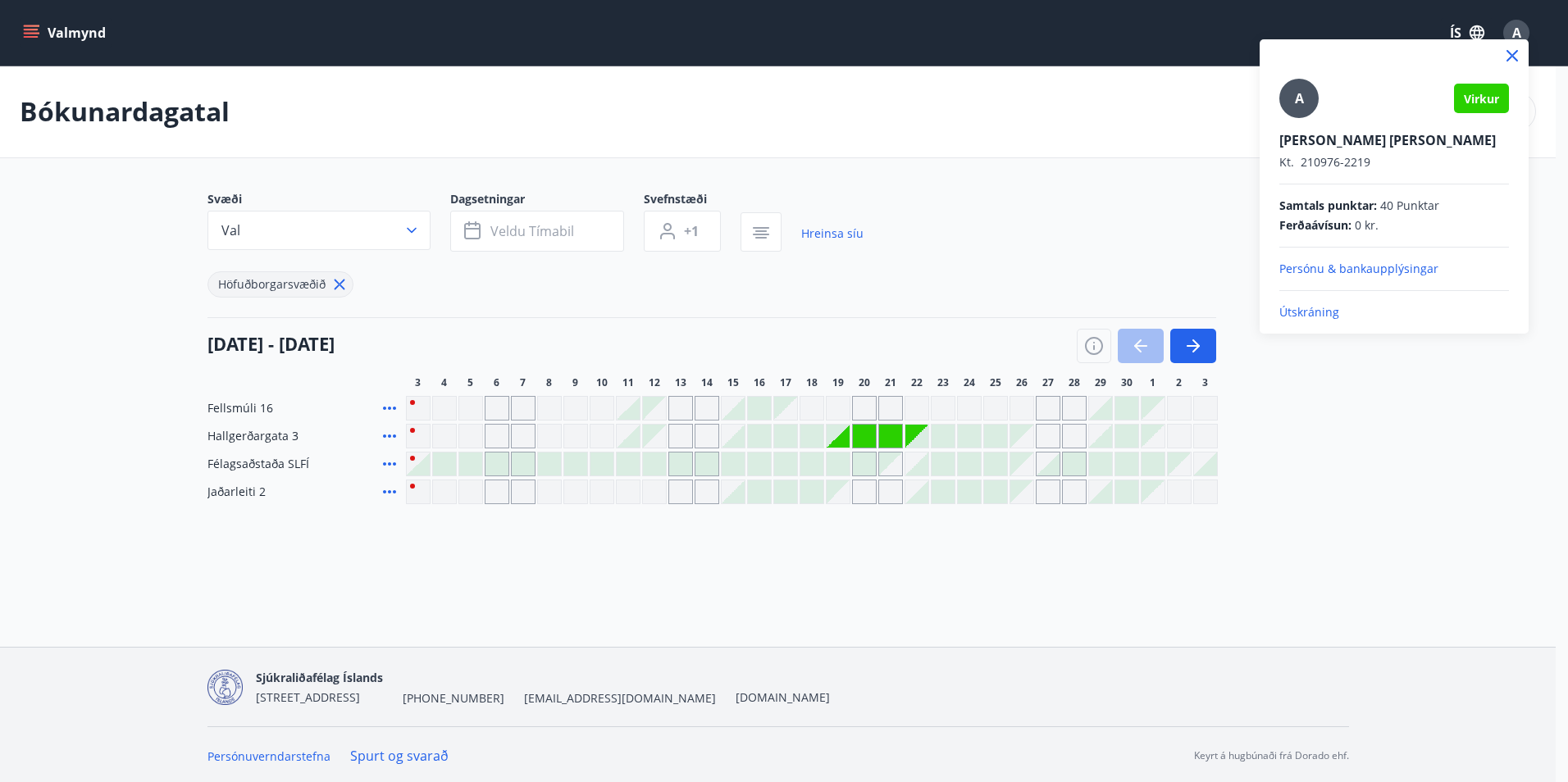
click at [1308, 315] on p "Útskráning" at bounding box center [1394, 312] width 230 height 16
click at [1316, 307] on p "Útskráning" at bounding box center [1394, 312] width 230 height 16
